Goal: Find contact information: Find contact information

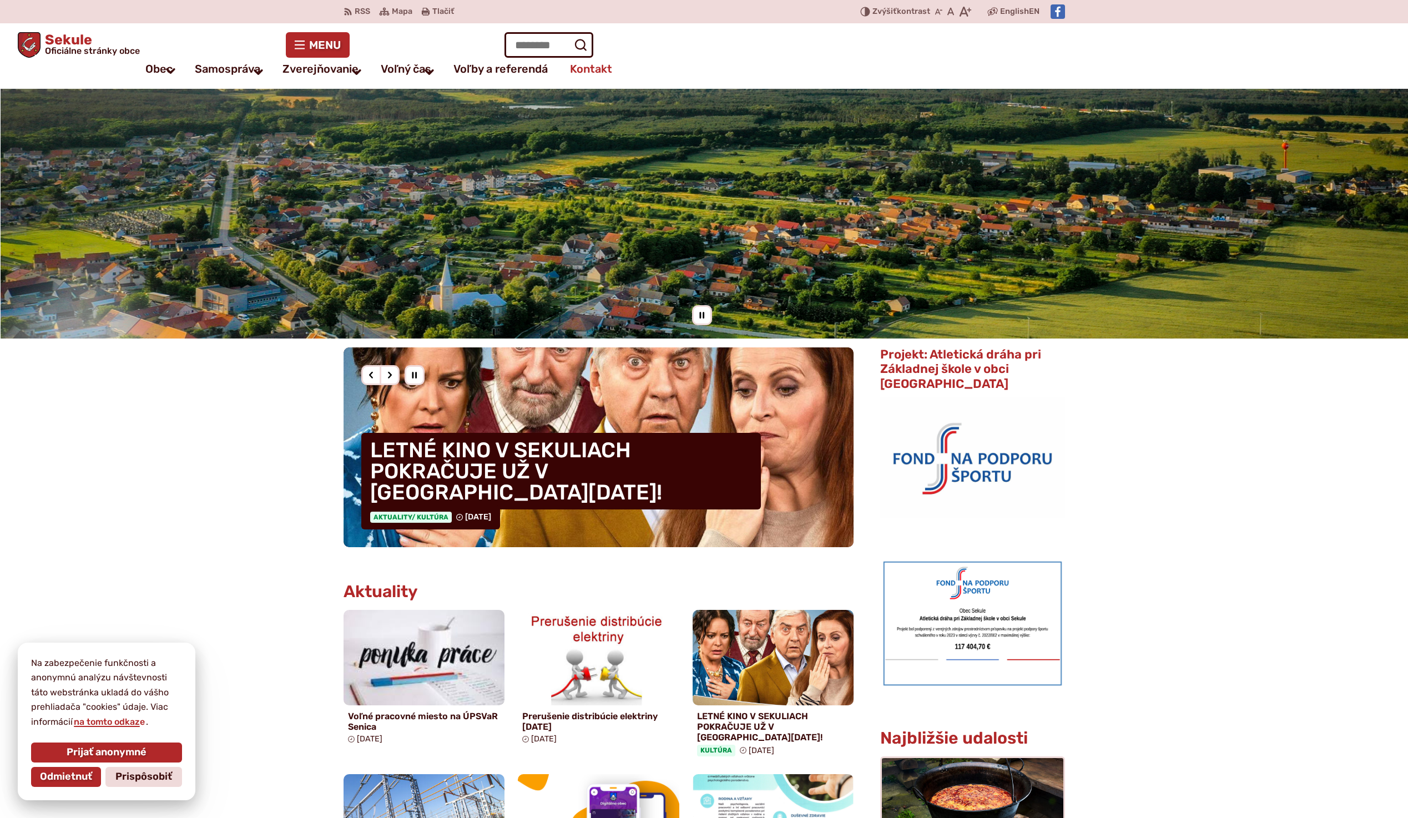
click at [594, 68] on span "Kontakt" at bounding box center [591, 69] width 42 height 22
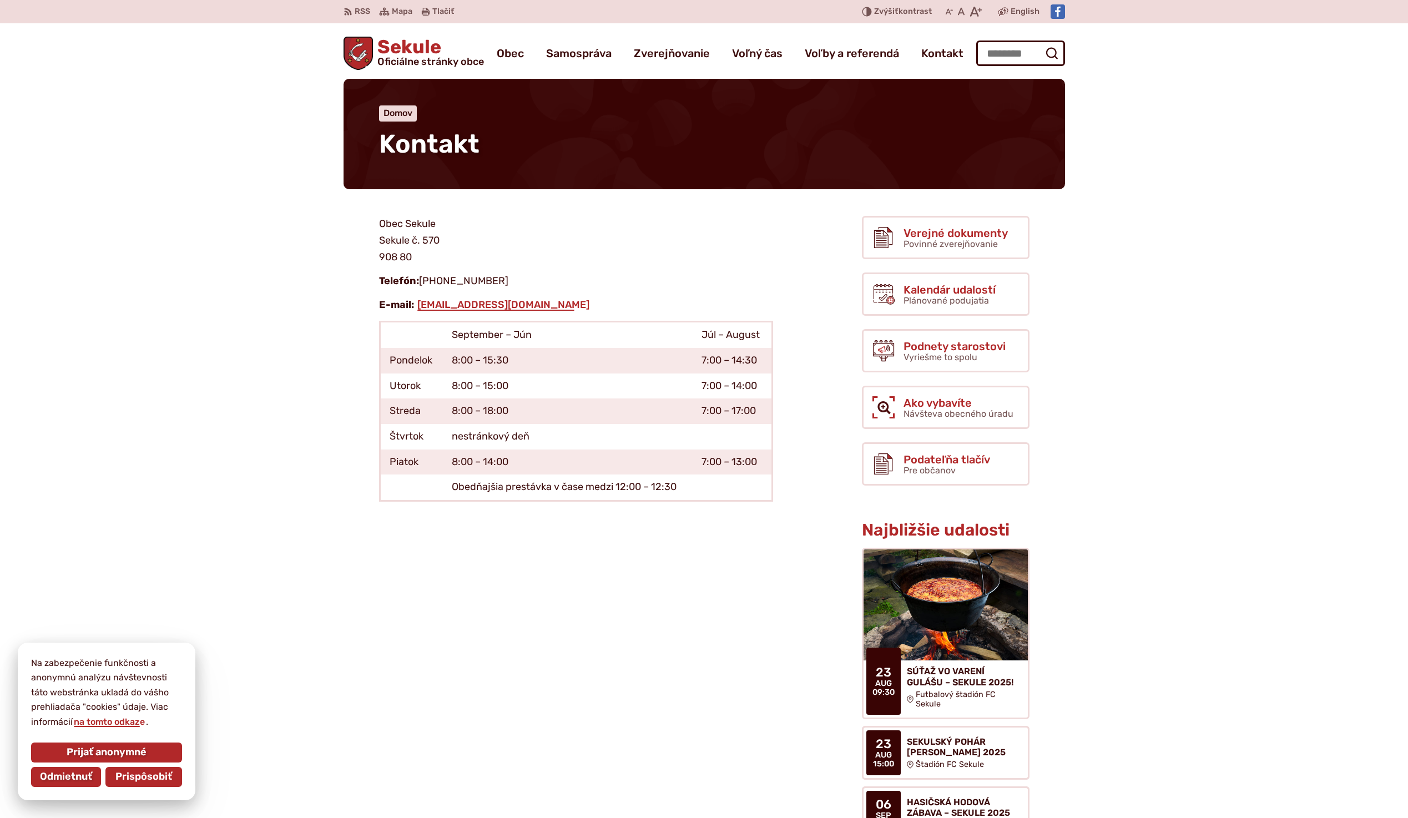
click at [145, 776] on span "Prispôsobiť" at bounding box center [143, 777] width 57 height 12
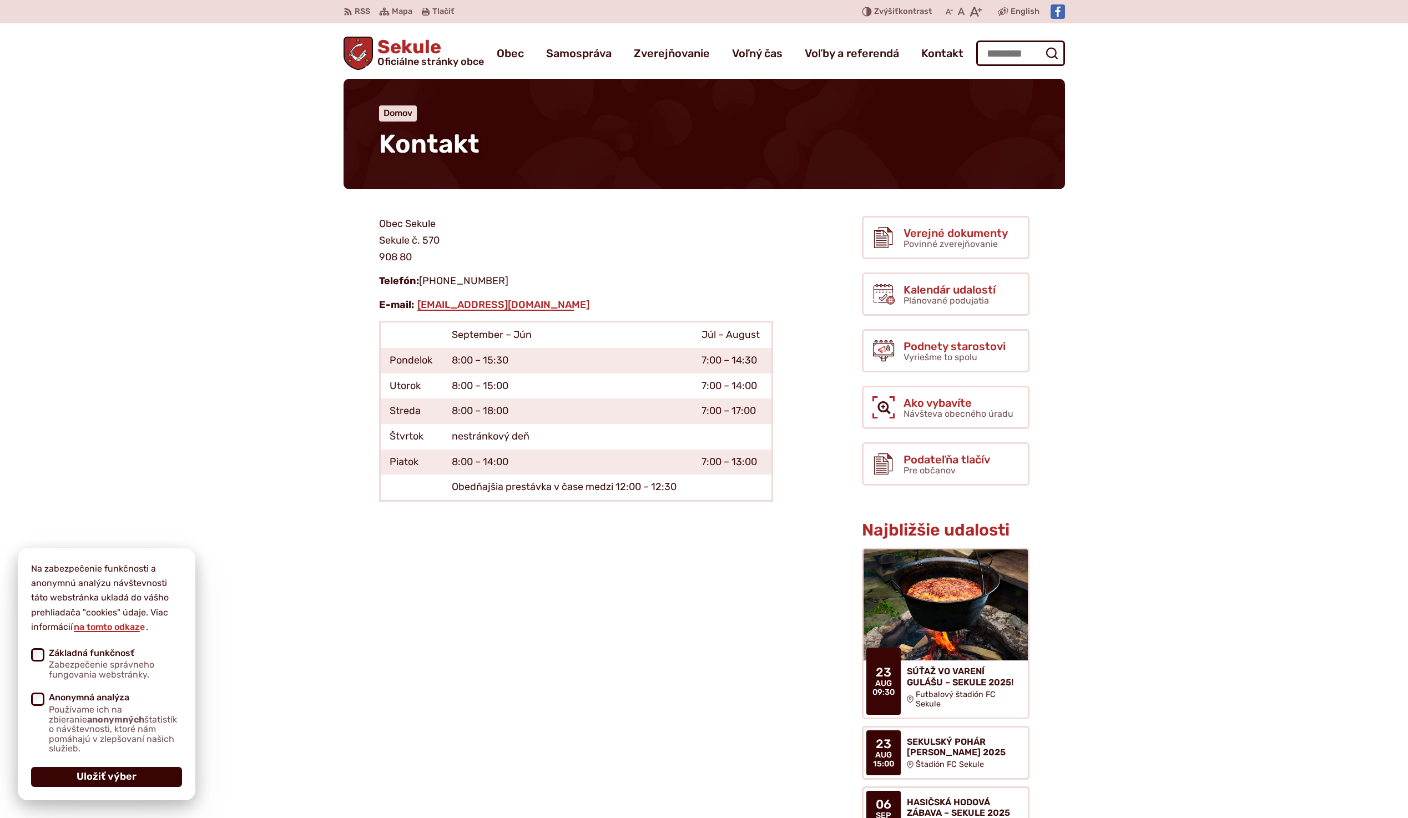
click at [128, 769] on button "Uložiť výber" at bounding box center [106, 777] width 151 height 20
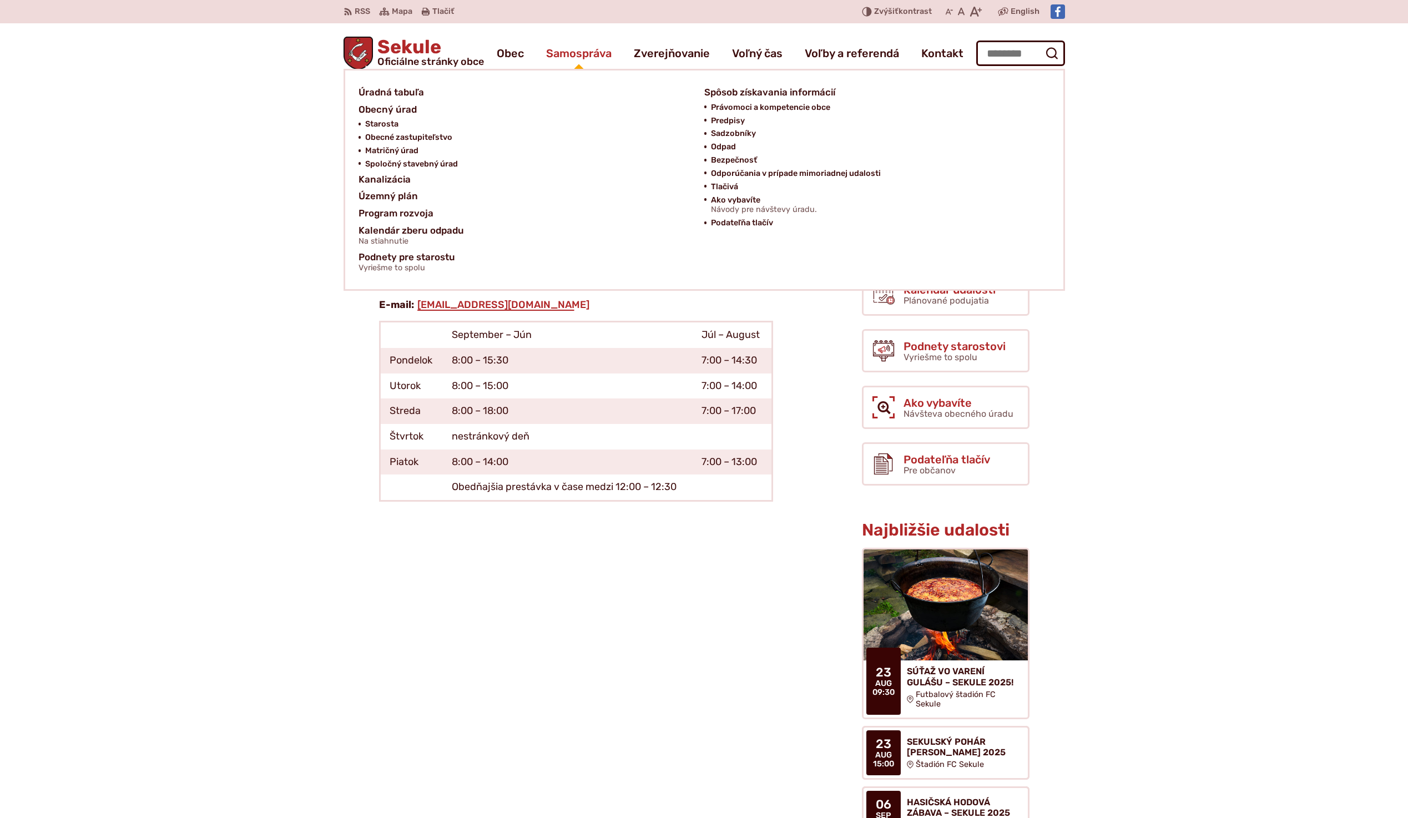
click at [588, 58] on span "Samospráva" at bounding box center [578, 53] width 65 height 31
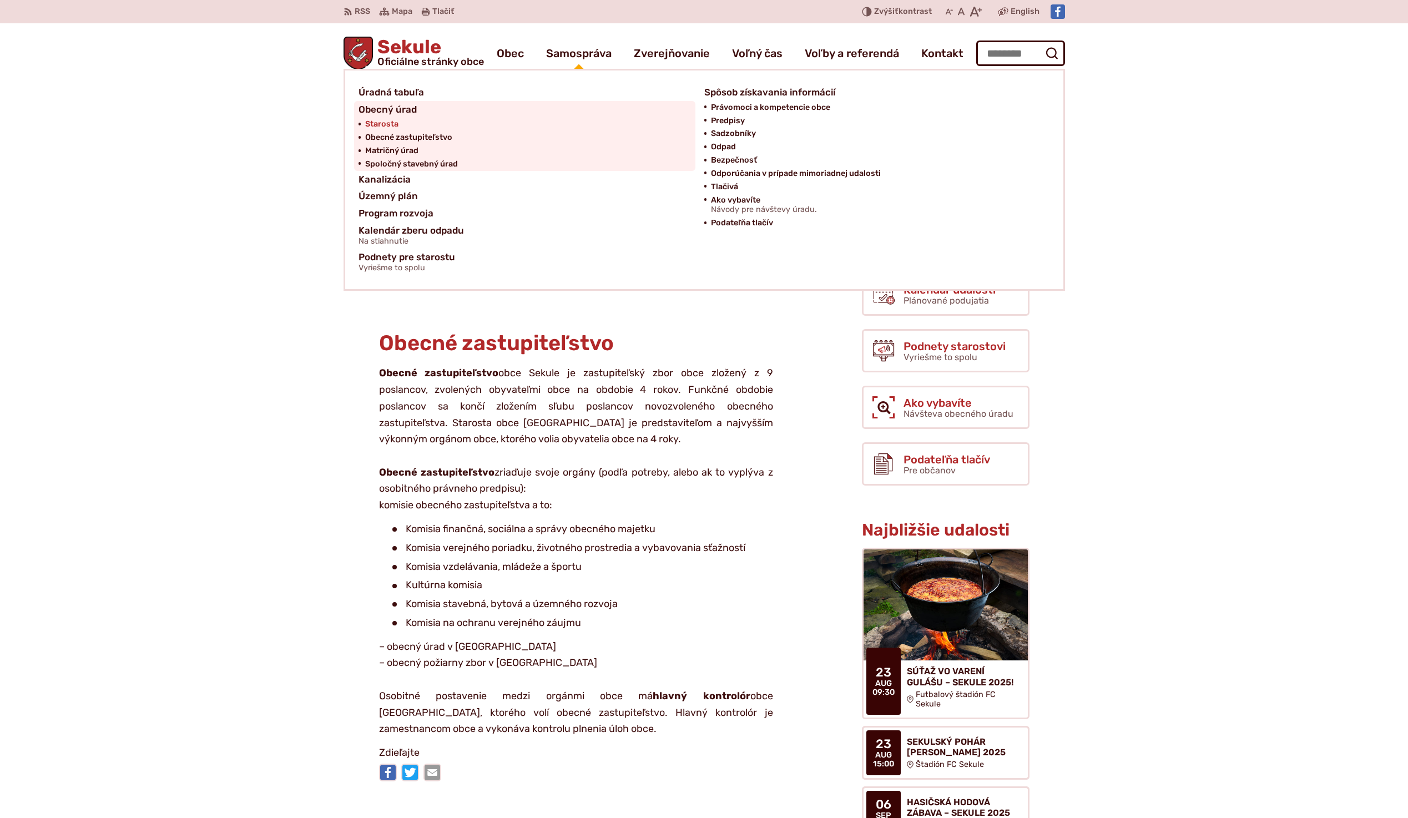
click at [390, 122] on span "Starosta" at bounding box center [381, 124] width 33 height 13
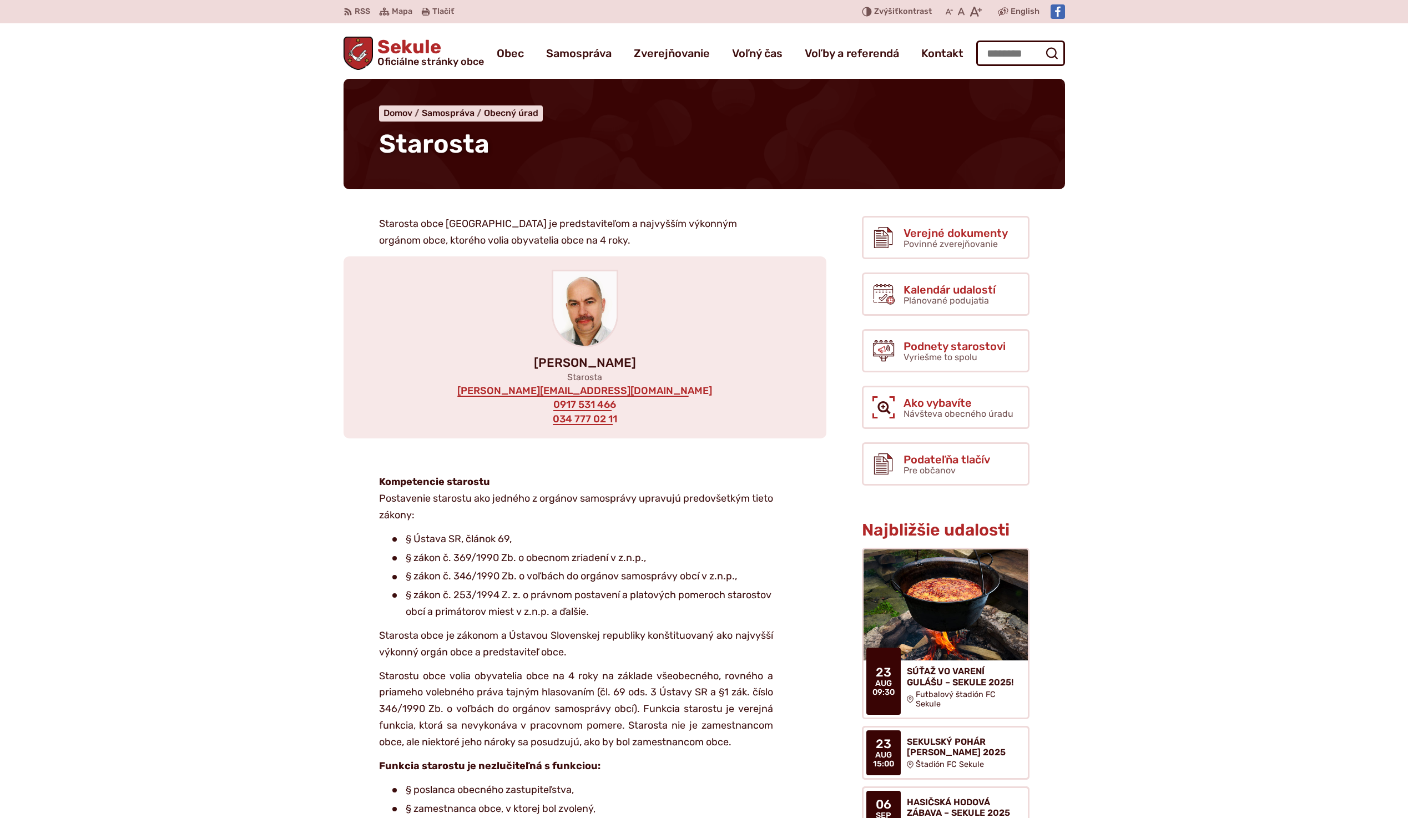
drag, startPoint x: 533, startPoint y: 362, endPoint x: 641, endPoint y: 364, distance: 107.7
click at [641, 364] on p "[PERSON_NAME]" at bounding box center [584, 362] width 447 height 13
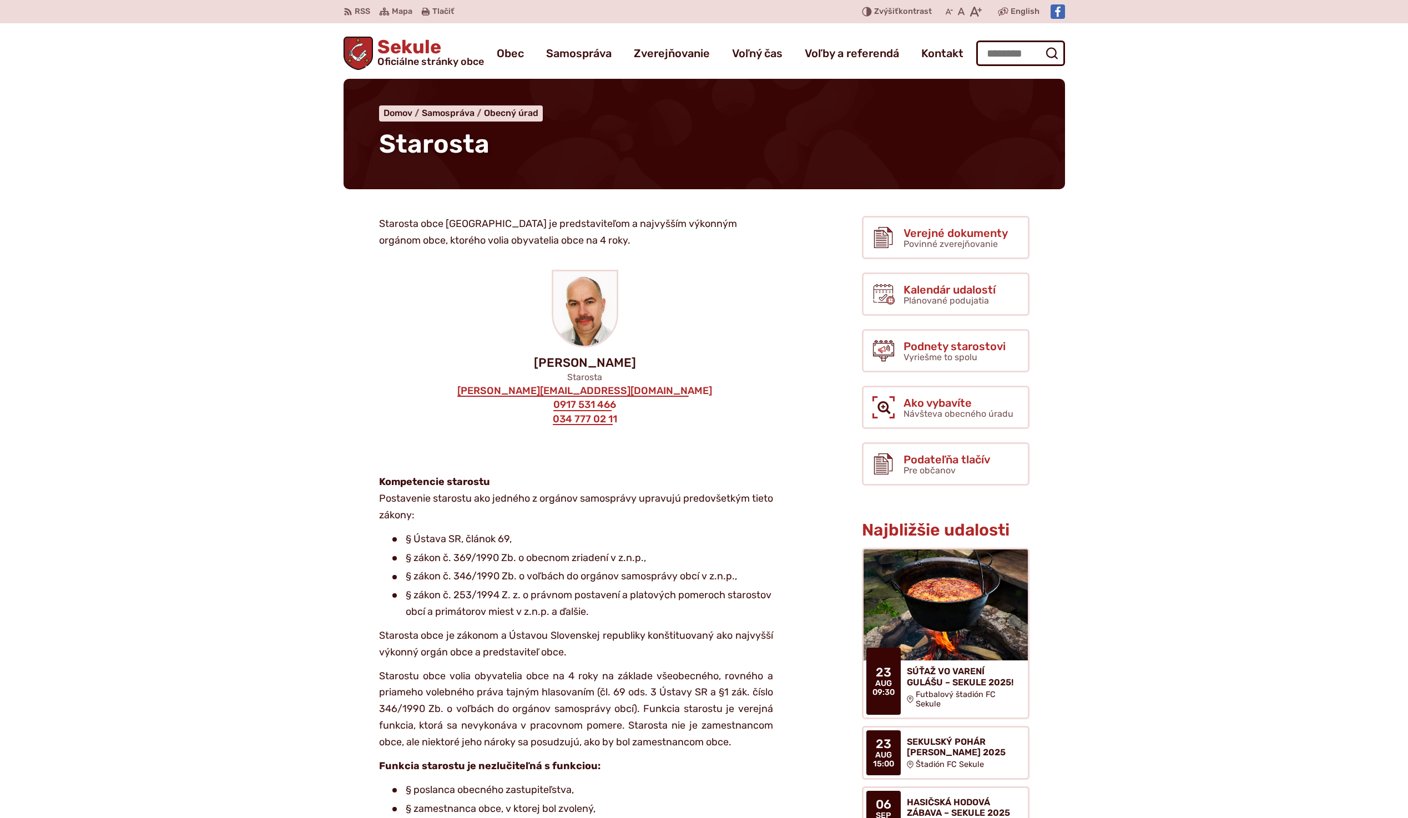
copy p "[PERSON_NAME]"
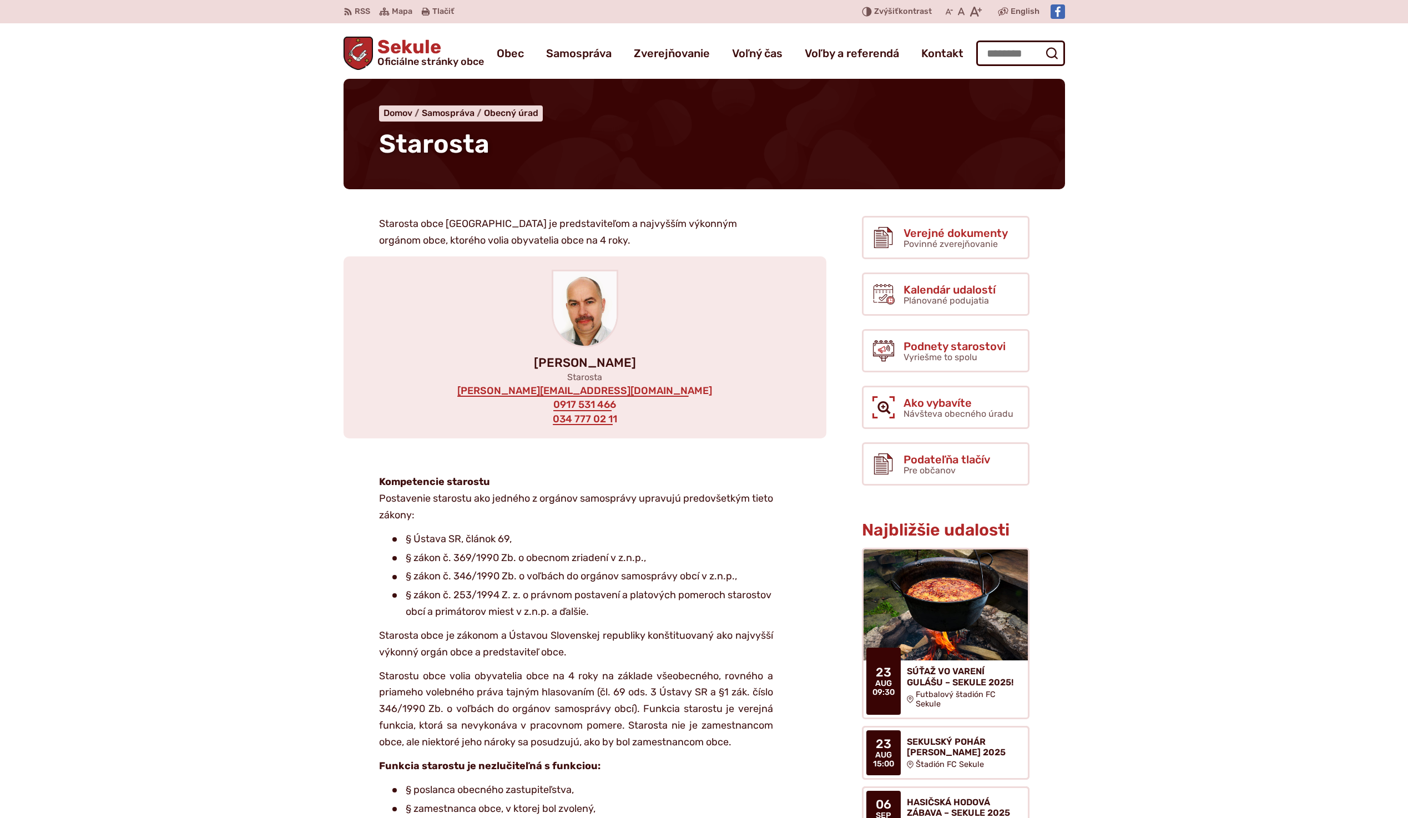
drag, startPoint x: 601, startPoint y: 404, endPoint x: 746, endPoint y: 357, distance: 152.3
click at [749, 353] on div "[PERSON_NAME] Starosta [EMAIL_ADDRESS][DOMAIN_NAME] 0917 531 466 034 777 02 11" at bounding box center [585, 347] width 483 height 182
drag, startPoint x: 622, startPoint y: 407, endPoint x: 554, endPoint y: 408, distance: 68.3
click at [554, 408] on div "[PERSON_NAME] Starosta [EMAIL_ADDRESS][DOMAIN_NAME] 0917 531 466 034 777 02 11" at bounding box center [585, 347] width 483 height 182
copy link "0917 531 466"
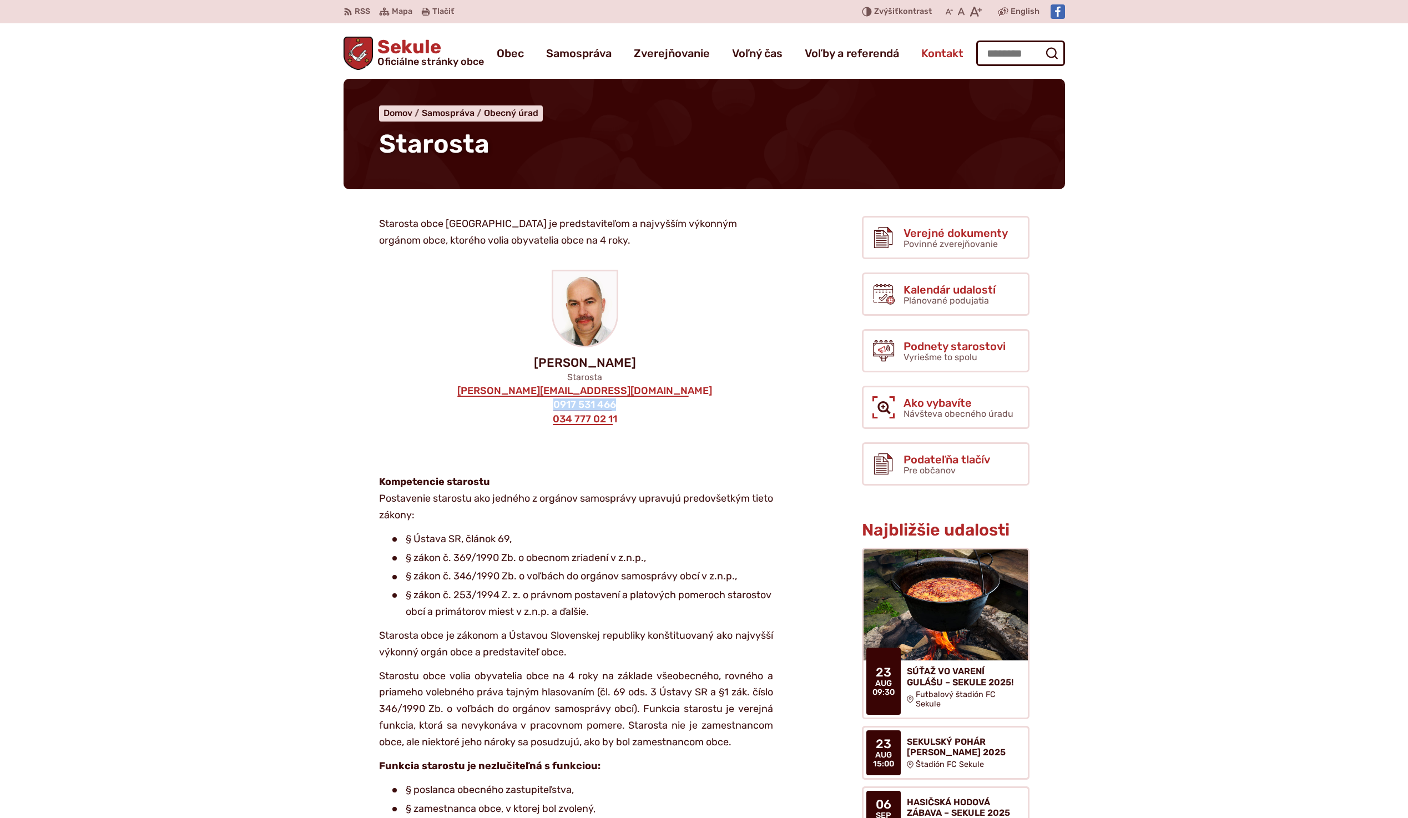
click at [949, 51] on span "Kontakt" at bounding box center [942, 53] width 42 height 31
